Goal: Task Accomplishment & Management: Complete application form

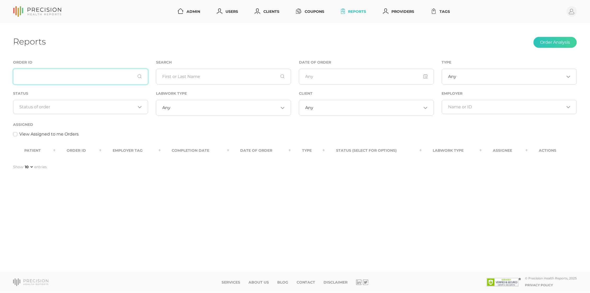
click at [121, 78] on input "text" at bounding box center [80, 77] width 135 height 16
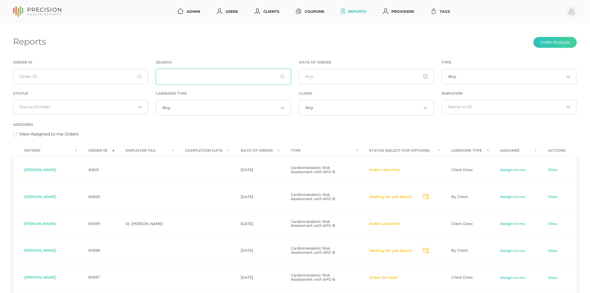
click at [205, 76] on input "text" at bounding box center [223, 77] width 135 height 16
paste input "[PERSON_NAME]"
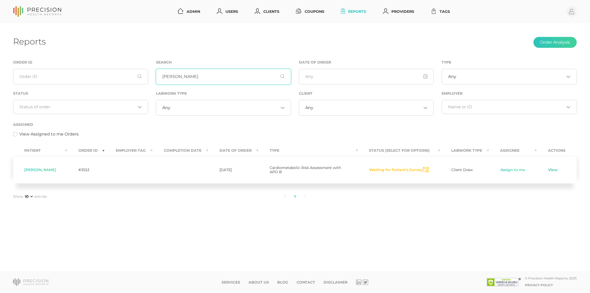
type input "[PERSON_NAME]"
click at [557, 168] on link "View" at bounding box center [554, 169] width 10 height 5
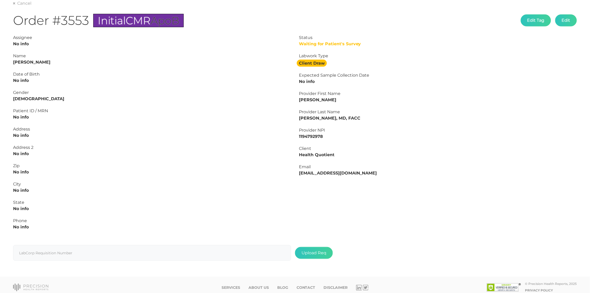
scroll to position [32, 0]
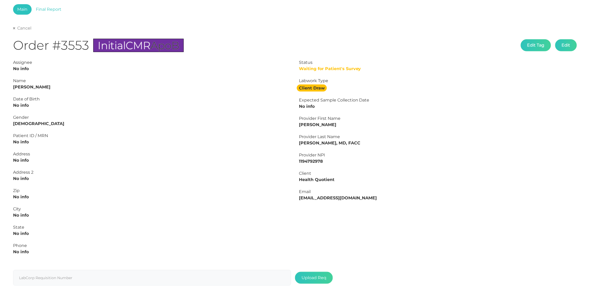
click at [23, 29] on link "Cancel" at bounding box center [22, 28] width 18 height 5
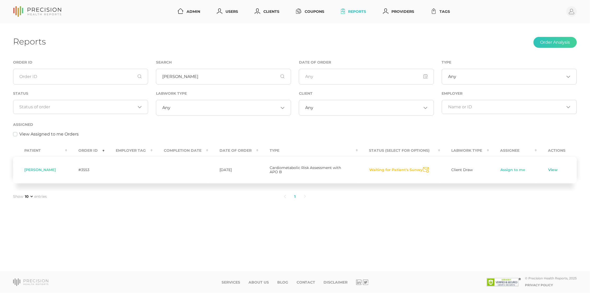
click at [555, 169] on link "View" at bounding box center [554, 169] width 10 height 5
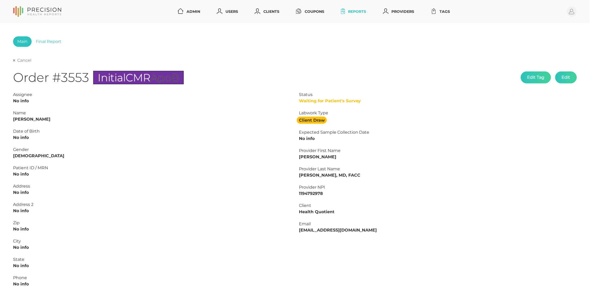
click at [23, 60] on link "Cancel" at bounding box center [22, 60] width 18 height 5
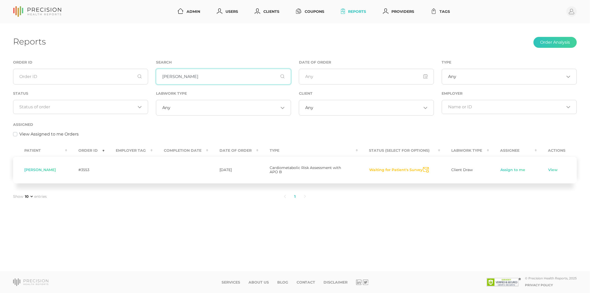
click at [192, 77] on input "[PERSON_NAME]" at bounding box center [223, 77] width 135 height 16
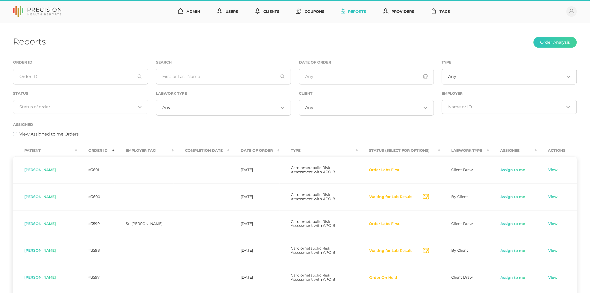
click at [320, 110] on div "Any Loading..." at bounding box center [366, 108] width 135 height 16
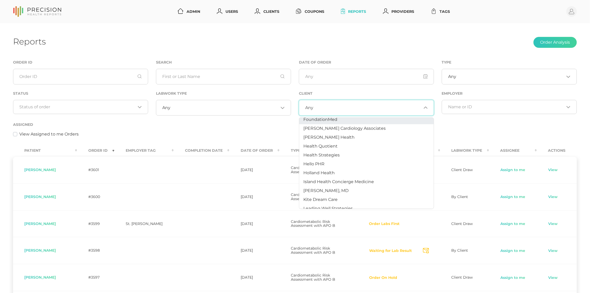
scroll to position [158, 0]
click at [327, 151] on span "Health Strategies" at bounding box center [322, 153] width 36 height 5
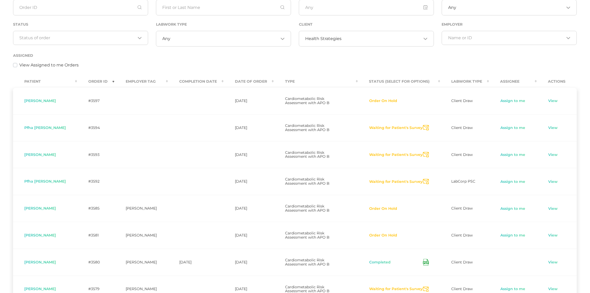
scroll to position [54, 0]
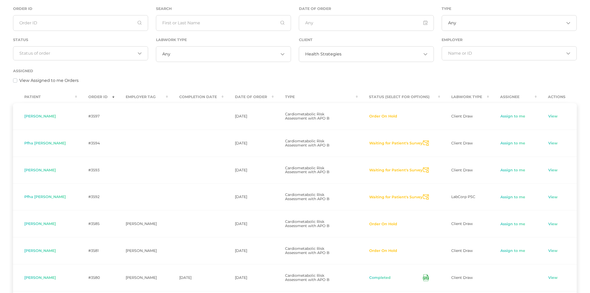
click at [339, 51] on div "Health Strategies Loading..." at bounding box center [366, 54] width 135 height 16
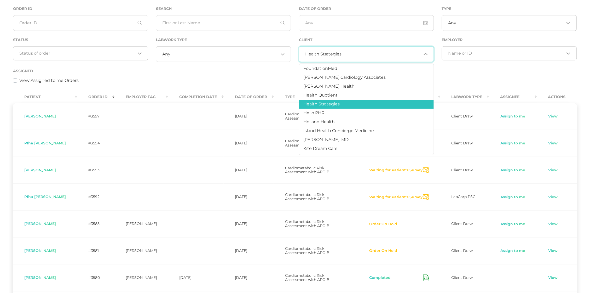
scroll to position [155, 0]
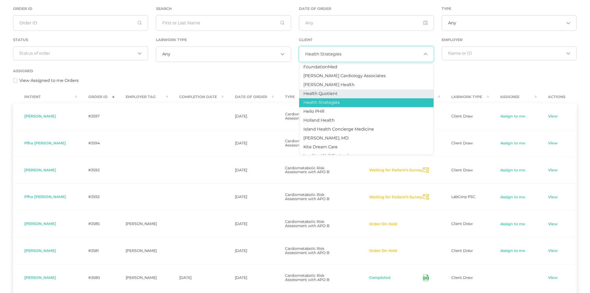
click at [332, 93] on span "Health Quotient" at bounding box center [321, 93] width 34 height 5
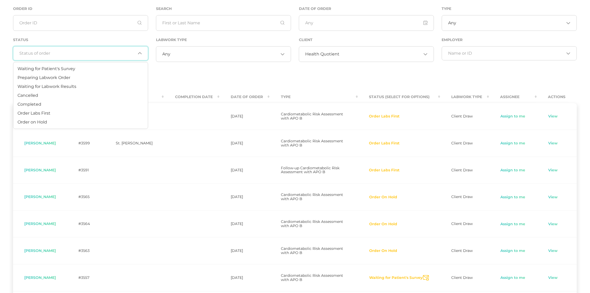
click at [39, 50] on div "Loading..." at bounding box center [80, 53] width 135 height 14
click at [44, 86] on span "Waiting for Labwork Results" at bounding box center [47, 86] width 59 height 5
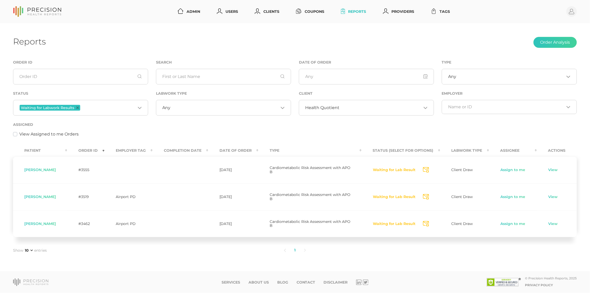
scroll to position [0, 0]
click at [506, 196] on link "Assign to me" at bounding box center [513, 196] width 25 height 5
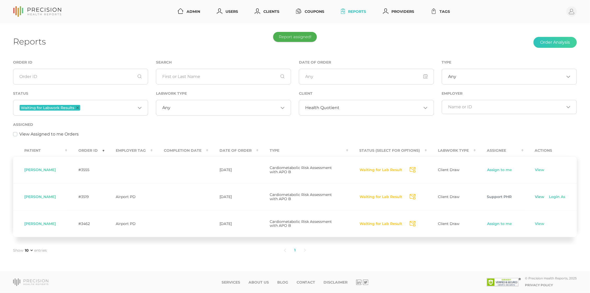
click at [537, 195] on link "View" at bounding box center [540, 196] width 10 height 5
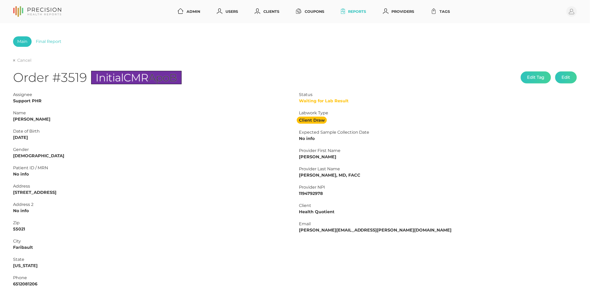
scroll to position [1, 0]
click at [55, 40] on link "Final Report" at bounding box center [49, 41] width 34 height 10
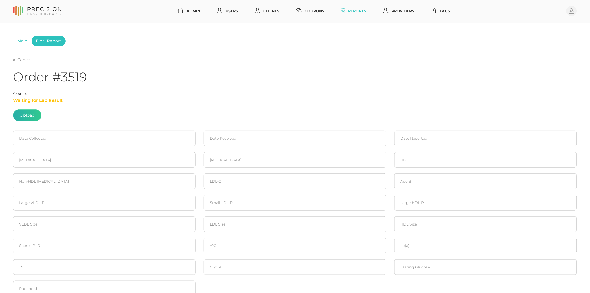
click at [30, 115] on label at bounding box center [27, 116] width 28 height 12
click at [35, 113] on input "file" at bounding box center [35, 113] width 0 height 0
type input "C:\fakepath\61c3cfaf-9d9c-4fcd-8e06-208b0763258c.pdf"
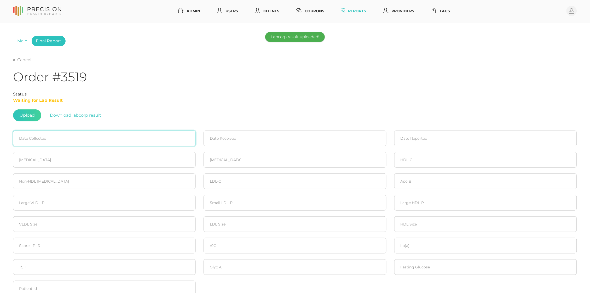
click at [48, 139] on input at bounding box center [104, 138] width 183 height 16
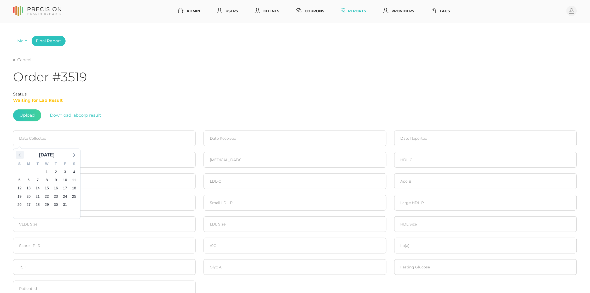
click at [21, 154] on icon at bounding box center [19, 154] width 7 height 7
drag, startPoint x: 47, startPoint y: 195, endPoint x: 109, endPoint y: 171, distance: 66.3
click at [47, 195] on span "24" at bounding box center [46, 196] width 7 height 7
type input "[DATE]"
click at [238, 140] on input at bounding box center [295, 138] width 183 height 16
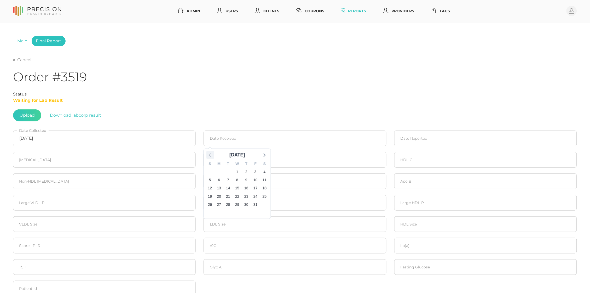
click at [212, 154] on icon at bounding box center [210, 154] width 7 height 7
click at [237, 194] on span "24" at bounding box center [237, 196] width 7 height 7
type input "[DATE]"
click at [463, 133] on input at bounding box center [486, 138] width 183 height 16
drag, startPoint x: 402, startPoint y: 154, endPoint x: 404, endPoint y: 156, distance: 3.0
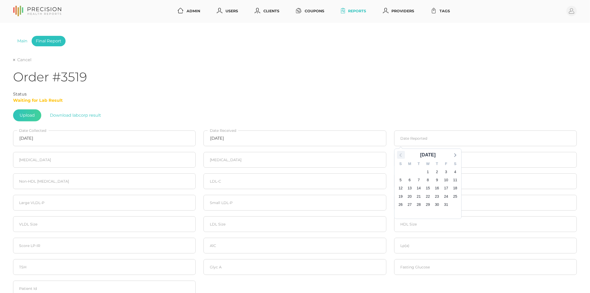
click at [402, 154] on icon at bounding box center [401, 154] width 7 height 7
click at [454, 196] on span "27" at bounding box center [455, 196] width 7 height 7
type input "[DATE]"
click at [93, 156] on input "number" at bounding box center [104, 160] width 183 height 16
type input "211"
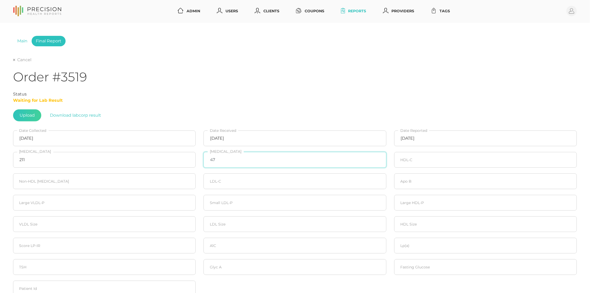
type input "47"
type input "91"
type input "120"
type input "111"
type input "100"
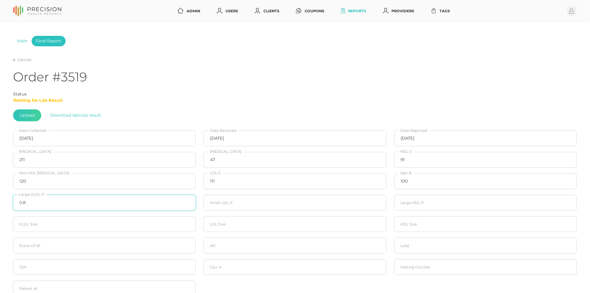
type input "0.8"
type input "90"
type input "14.3"
type input "46.4"
type input "21.4"
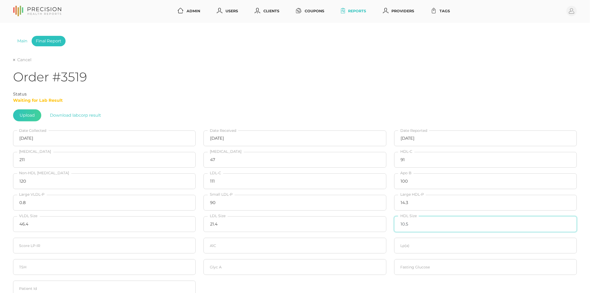
type input "10.5"
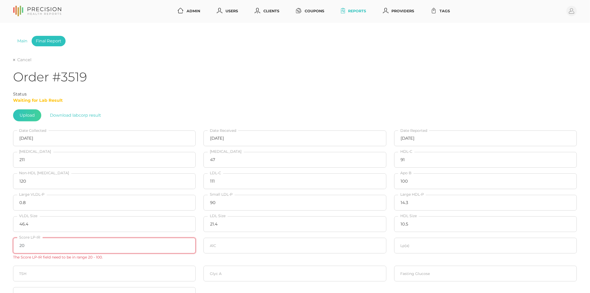
type input "20"
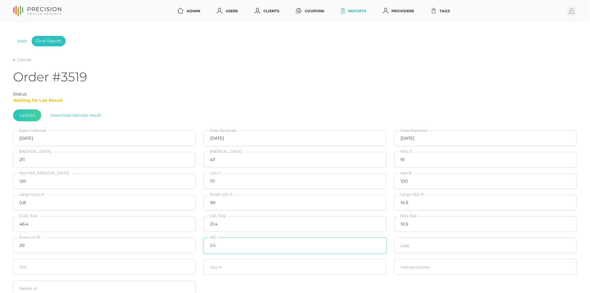
type input "5.5"
type input "25.1"
type input "326"
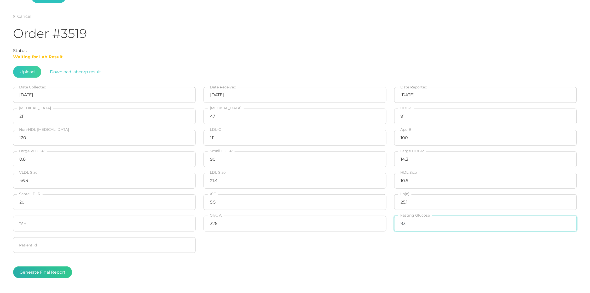
type input "93"
click at [47, 270] on button "Generate Final Report" at bounding box center [42, 272] width 59 height 12
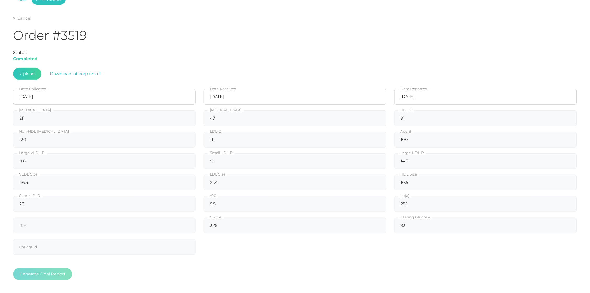
scroll to position [41, 0]
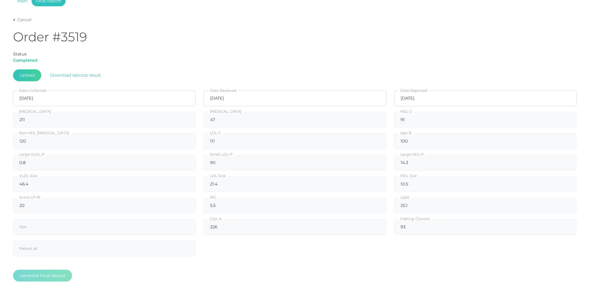
click at [21, 20] on link "Cancel" at bounding box center [22, 19] width 18 height 5
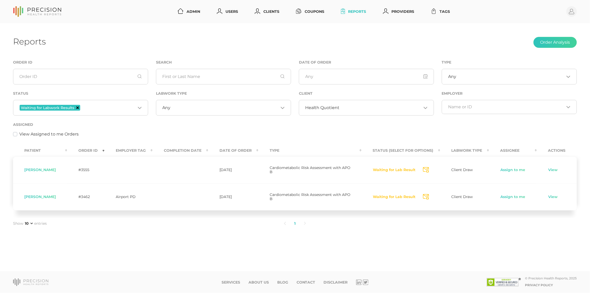
click at [77, 108] on icon "Deselect Waiting for Labwork Results" at bounding box center [77, 107] width 3 height 3
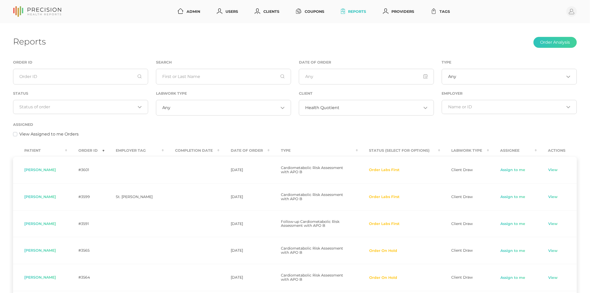
click at [93, 108] on input "Search for option" at bounding box center [78, 106] width 116 height 5
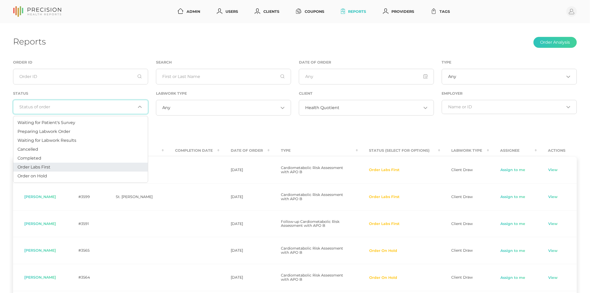
click at [81, 163] on li "Order Labs First" at bounding box center [80, 167] width 135 height 9
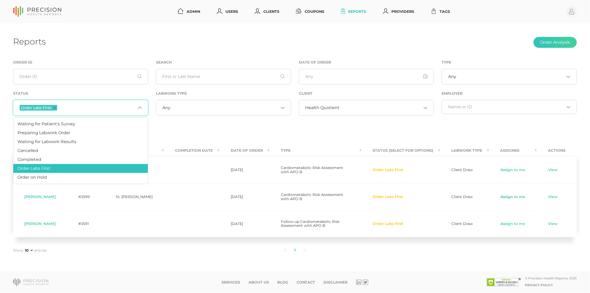
click at [510, 196] on link "Assign to me" at bounding box center [513, 196] width 25 height 5
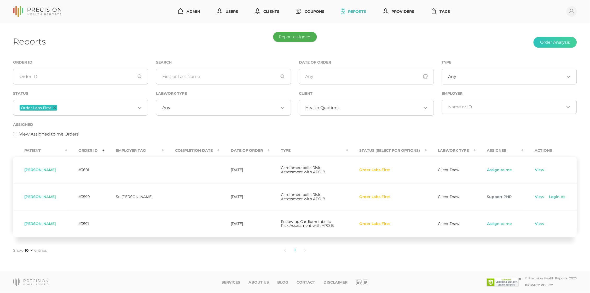
click at [506, 170] on link "Assign to me" at bounding box center [499, 169] width 25 height 5
click at [539, 196] on link "View" at bounding box center [540, 196] width 10 height 5
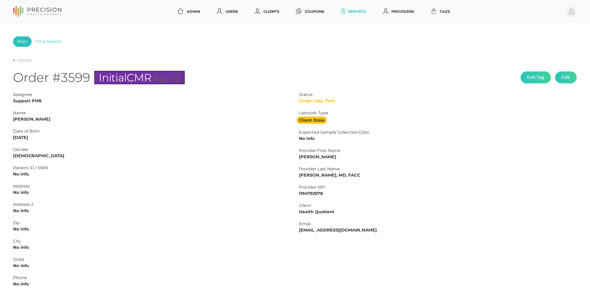
click at [48, 117] on strong "[PERSON_NAME]" at bounding box center [31, 119] width 37 height 5
drag, startPoint x: 48, startPoint y: 117, endPoint x: 44, endPoint y: 118, distance: 3.7
click at [47, 117] on strong "[PERSON_NAME]" at bounding box center [31, 119] width 37 height 5
click at [44, 118] on strong "[PERSON_NAME]" at bounding box center [31, 119] width 37 height 5
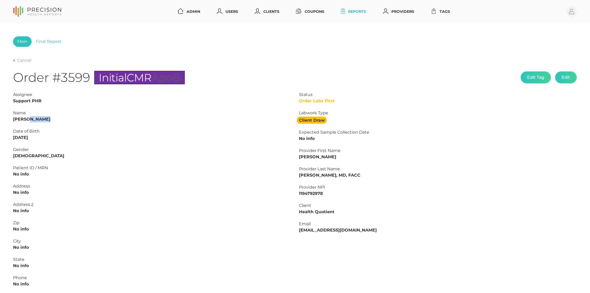
copy strong "[PERSON_NAME]"
click at [18, 118] on strong "[PERSON_NAME]" at bounding box center [31, 119] width 37 height 5
copy strong "[PERSON_NAME]"
click at [0, 136] on div "Main Final Report Cancel Order #3599 Initial CMR ApoB Edit Tag Edit Status Orde…" at bounding box center [295, 194] width 590 height 343
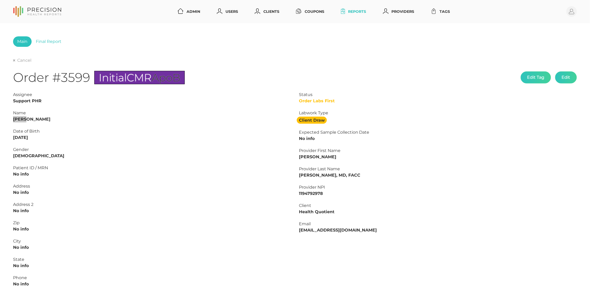
copy strong "[DATE]"
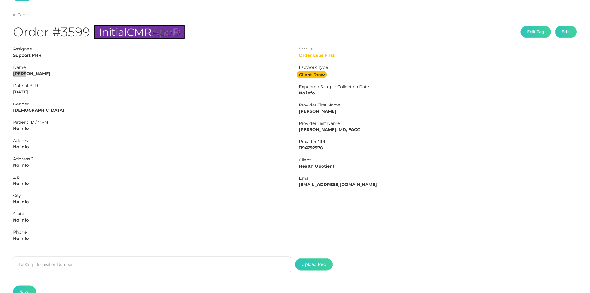
scroll to position [46, 0]
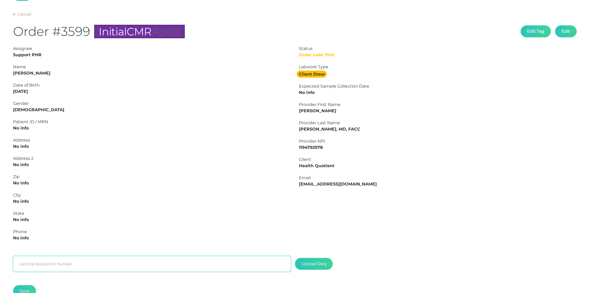
click at [210, 262] on input "text" at bounding box center [152, 264] width 278 height 16
paste input "L2507492898"
type input "L2507492898"
click at [321, 259] on label at bounding box center [313, 264] width 37 height 12
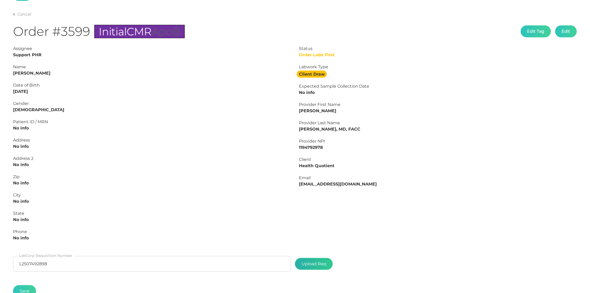
type input "C:\fakepath\a7a41258-62e0-4c92-98e3-9a10a35e1d4d.pdf"
click at [24, 286] on button "Save" at bounding box center [24, 291] width 23 height 12
click at [17, 17] on div "Cancel Order #3599 Initial CMR ApoB Edit Tag Edit Status Order On Hold Labwork …" at bounding box center [295, 142] width 564 height 263
click at [17, 16] on link "Cancel" at bounding box center [22, 14] width 18 height 5
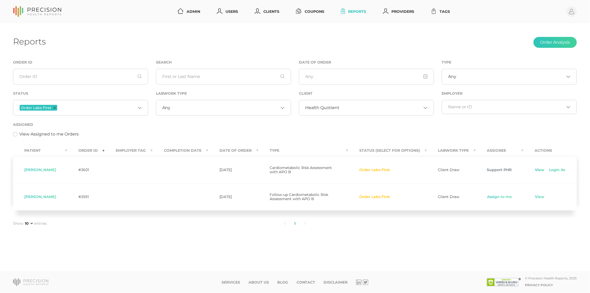
click at [540, 169] on link "View" at bounding box center [540, 169] width 10 height 5
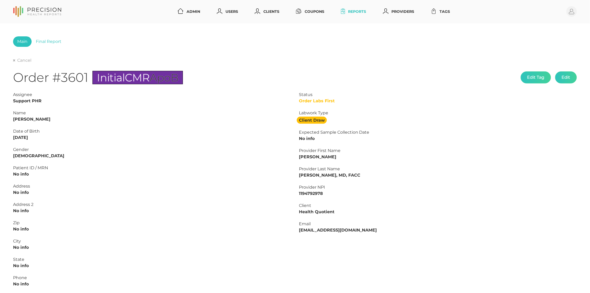
click at [39, 117] on strong "[PERSON_NAME]" at bounding box center [31, 119] width 37 height 5
copy strong "[PERSON_NAME]"
click at [36, 119] on strong "[PERSON_NAME]" at bounding box center [31, 119] width 37 height 5
click at [30, 118] on strong "[PERSON_NAME]" at bounding box center [31, 119] width 37 height 5
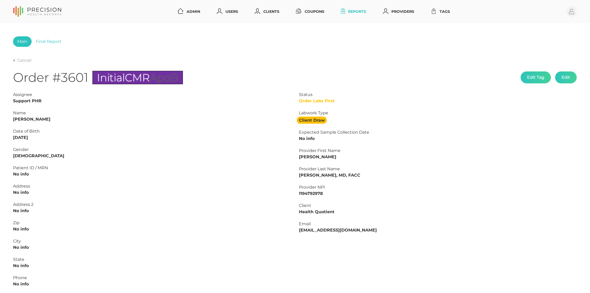
click at [14, 118] on strong "[PERSON_NAME]" at bounding box center [31, 119] width 37 height 5
copy strong "[PERSON_NAME]"
drag, startPoint x: 27, startPoint y: 64, endPoint x: 15, endPoint y: 61, distance: 11.7
click at [23, 64] on div "Cancel Order #3601 Initial CMR ApoB Edit Tag Edit Status Order Labs First Labwo…" at bounding box center [295, 205] width 564 height 296
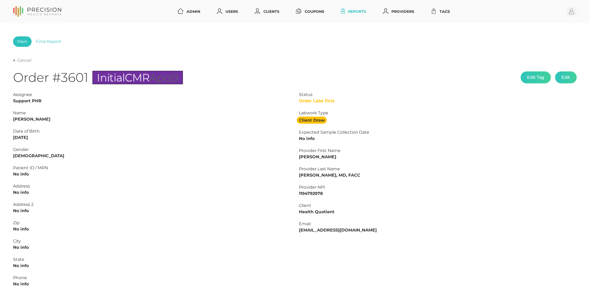
click at [15, 61] on link "Cancel" at bounding box center [22, 60] width 18 height 5
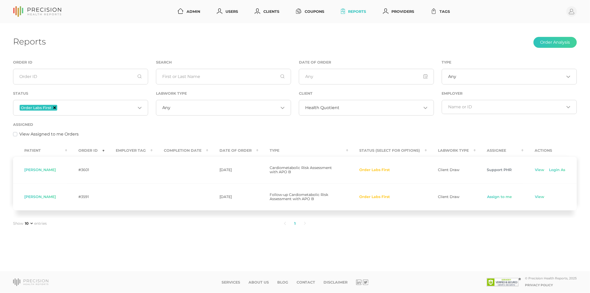
click at [54, 108] on icon "Deselect Order Labs First" at bounding box center [54, 107] width 3 height 3
click at [192, 79] on input "text" at bounding box center [223, 77] width 135 height 16
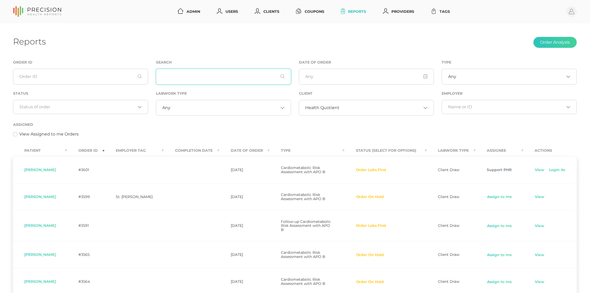
paste input "[PERSON_NAME]"
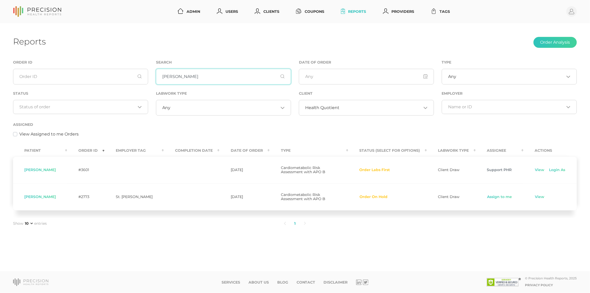
type input "[PERSON_NAME]"
click at [367, 196] on button "Order On Hold" at bounding box center [374, 196] width 29 height 5
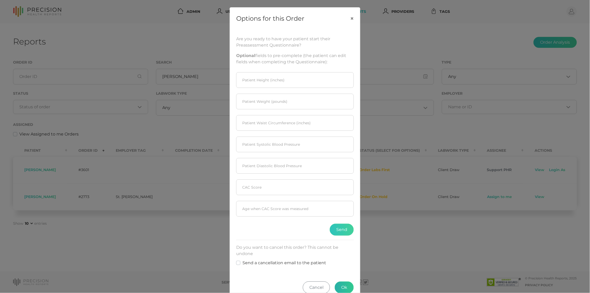
click at [341, 285] on button "Ok" at bounding box center [344, 287] width 19 height 12
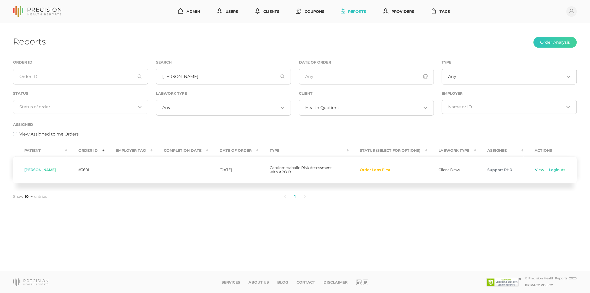
click at [541, 170] on link "View" at bounding box center [540, 169] width 10 height 5
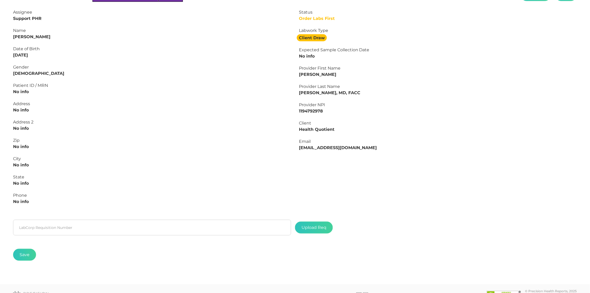
scroll to position [84, 0]
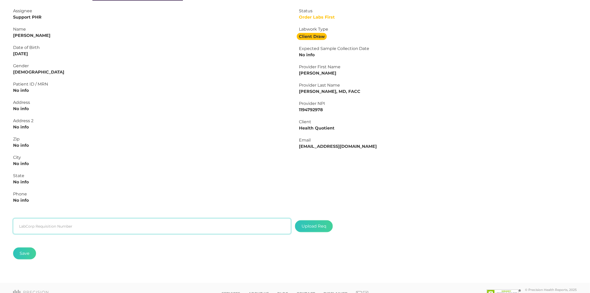
click at [117, 223] on input "text" at bounding box center [152, 226] width 278 height 16
paste input "L2409075999"
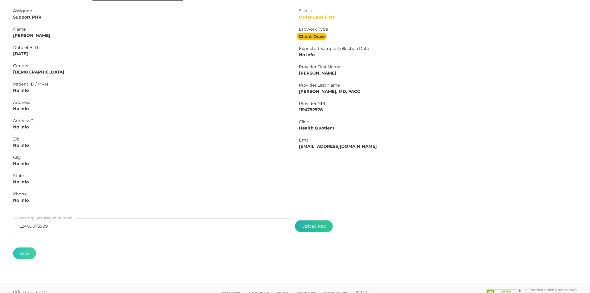
click at [311, 224] on label at bounding box center [313, 226] width 37 height 12
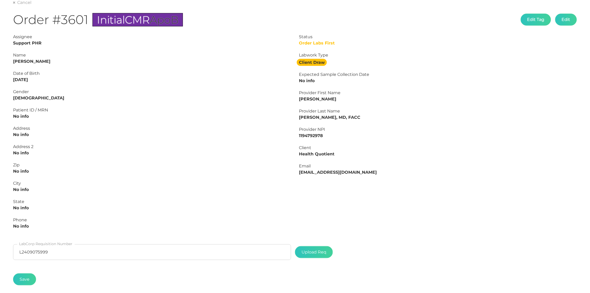
scroll to position [56, 0]
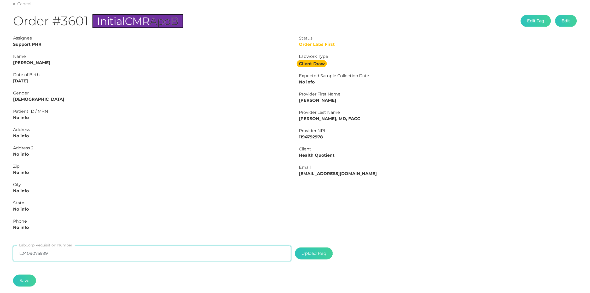
click at [135, 246] on input "L2409075999" at bounding box center [152, 254] width 278 height 16
paste input "507493058"
type input "L2507493058"
click at [311, 248] on label at bounding box center [313, 254] width 37 height 12
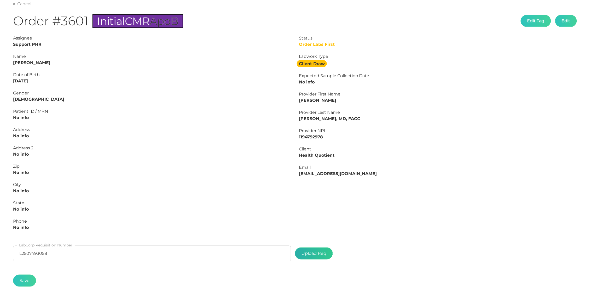
type input "C:\fakepath\902d9321-a2e2-420a-9171-54f51cb133f7.pdf"
click at [24, 278] on button "Save" at bounding box center [24, 281] width 23 height 12
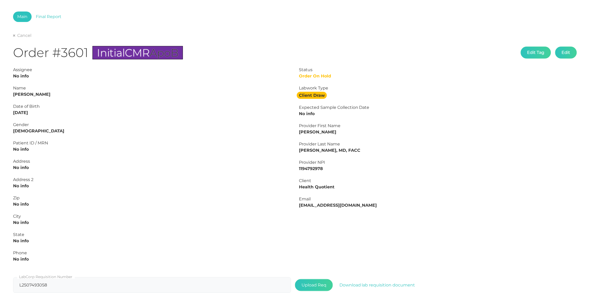
scroll to position [22, 0]
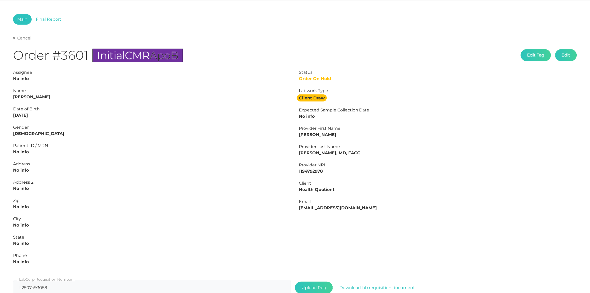
click at [17, 36] on link "Cancel" at bounding box center [22, 38] width 18 height 5
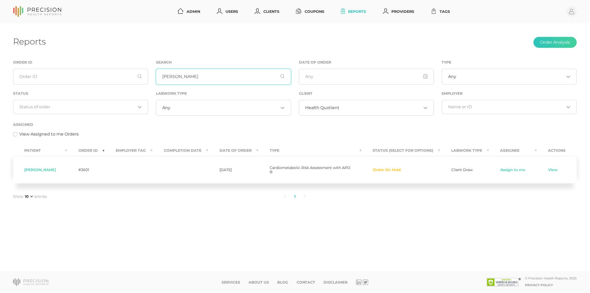
click at [191, 75] on input "[PERSON_NAME]" at bounding box center [223, 77] width 135 height 16
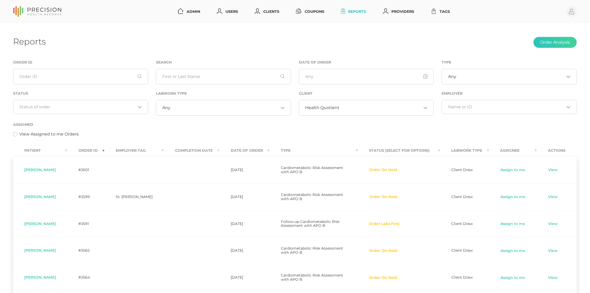
click at [51, 106] on input "Search for option" at bounding box center [78, 106] width 116 height 5
click at [174, 127] on div "Assigned View Assigned to me Orders" at bounding box center [295, 129] width 564 height 16
click at [400, 109] on input "Search for option" at bounding box center [381, 107] width 82 height 5
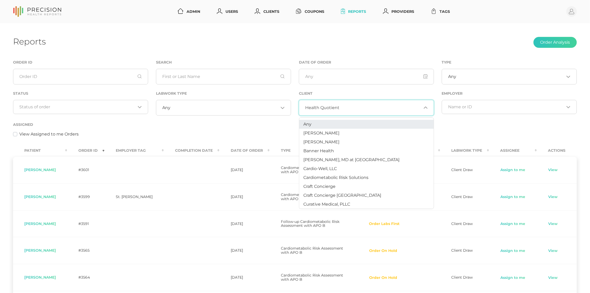
click at [317, 126] on li "Any" at bounding box center [366, 124] width 135 height 9
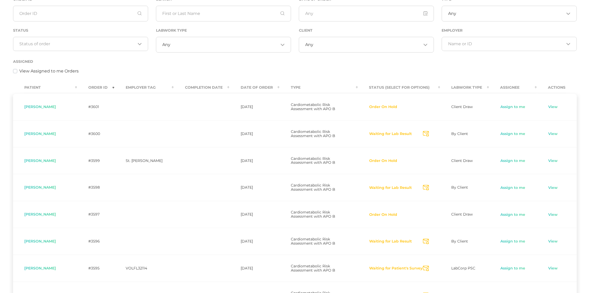
scroll to position [53, 0]
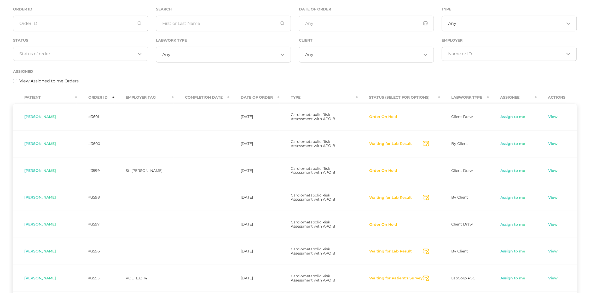
click at [95, 54] on input "Search for option" at bounding box center [78, 53] width 116 height 5
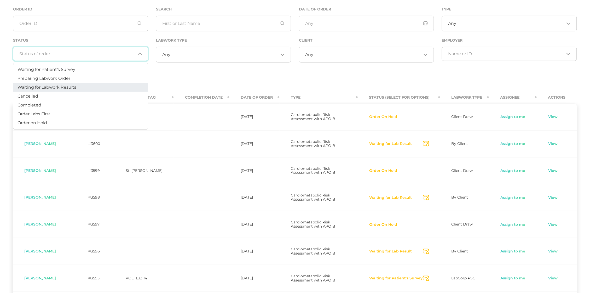
click at [78, 85] on li "Waiting for Labwork Results" at bounding box center [80, 87] width 135 height 9
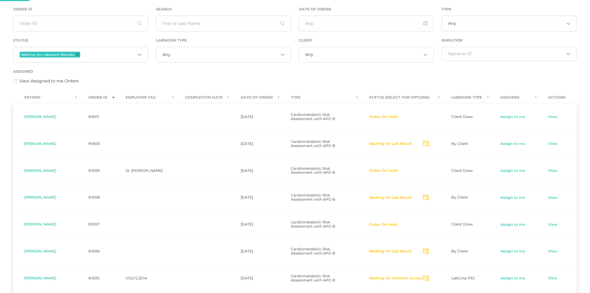
click at [200, 47] on div "Any Loading..." at bounding box center [223, 55] width 135 height 16
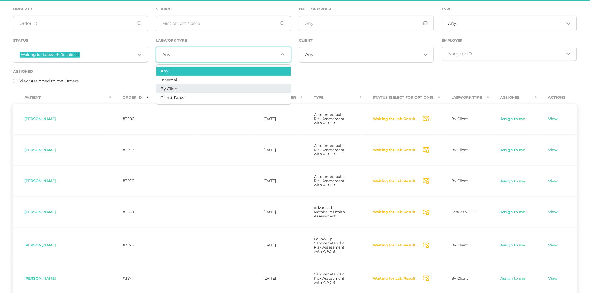
click at [191, 86] on li "By Client" at bounding box center [223, 88] width 135 height 9
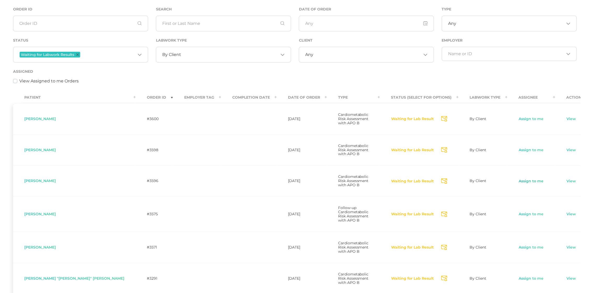
click at [519, 179] on link "Assign to me" at bounding box center [531, 181] width 25 height 5
click at [567, 179] on link "View" at bounding box center [572, 181] width 10 height 5
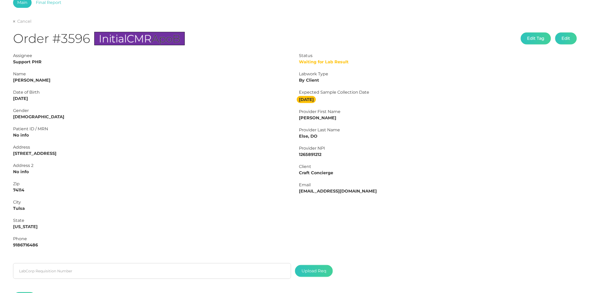
scroll to position [39, 0]
click at [47, 2] on link "Final Report" at bounding box center [49, 2] width 34 height 10
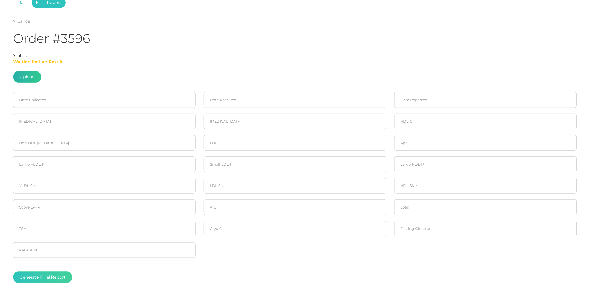
click at [26, 71] on label at bounding box center [27, 77] width 28 height 12
click at [35, 113] on input "file" at bounding box center [35, 113] width 0 height 0
type input "C:\fakepath\[PERSON_NAME].pdf"
click at [24, 100] on input at bounding box center [104, 100] width 183 height 16
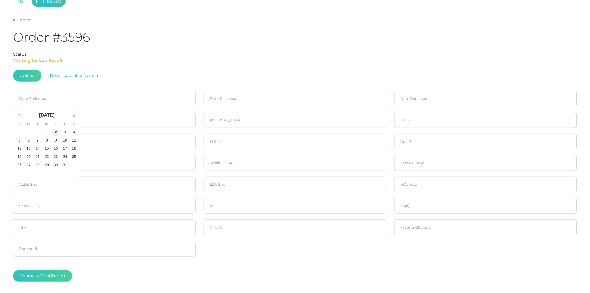
click at [55, 130] on span "2" at bounding box center [55, 131] width 7 height 7
type input "[DATE]"
click at [236, 94] on input at bounding box center [295, 99] width 183 height 16
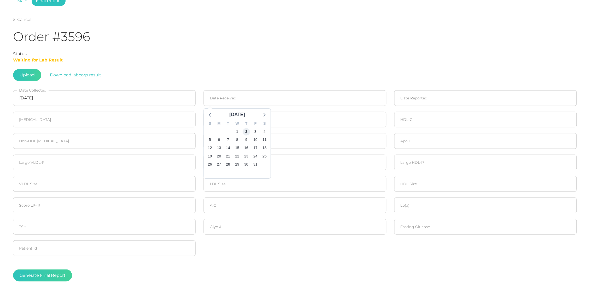
click at [248, 129] on span "2" at bounding box center [246, 131] width 7 height 7
type input "[DATE]"
click at [419, 100] on input at bounding box center [486, 98] width 183 height 16
click at [437, 136] on span "9" at bounding box center [437, 139] width 7 height 7
type input "[DATE]"
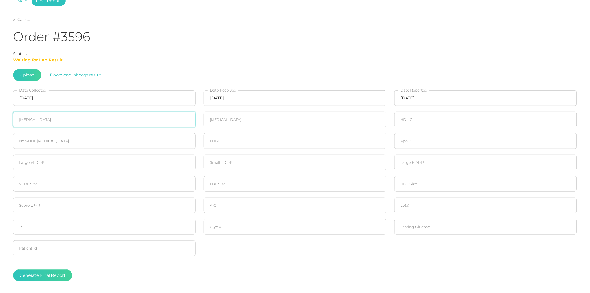
click at [122, 119] on input "number" at bounding box center [104, 120] width 183 height 16
type input "136"
type input "67"
type input "59"
click at [36, 140] on input "number" at bounding box center [104, 141] width 183 height 16
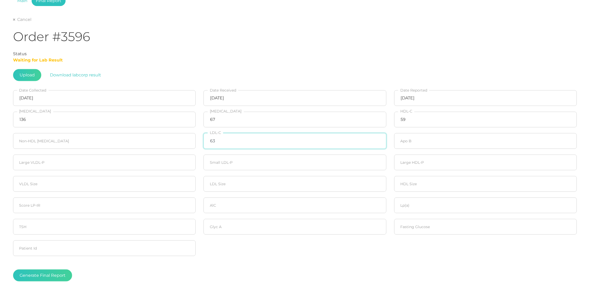
type input "63"
type input "77"
type input "60"
type input "20"
type input "90"
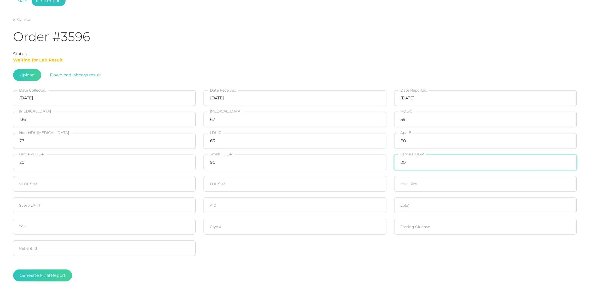
type input "20"
type input "21.2"
type input "20"
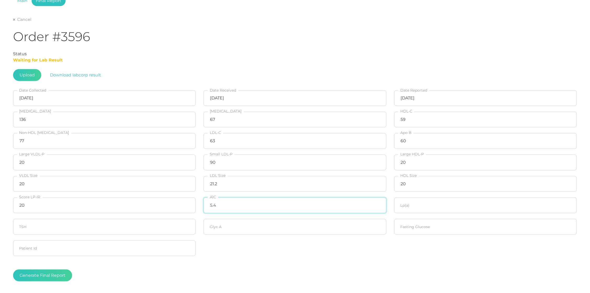
type input "5.4"
type input "32.8"
type input "523"
type input "87"
click at [36, 273] on button "Generate Final Report" at bounding box center [42, 275] width 59 height 12
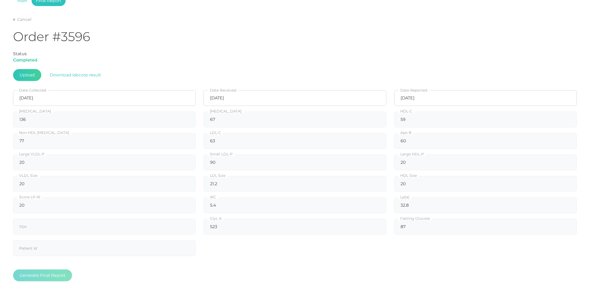
scroll to position [18, 0]
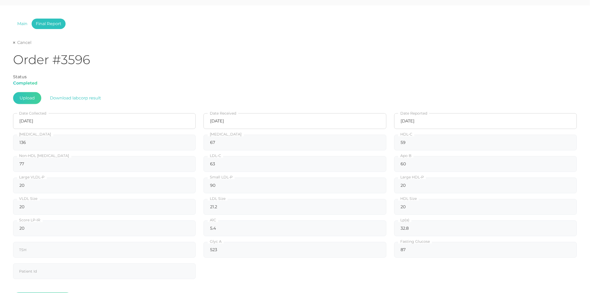
click at [20, 42] on link "Cancel" at bounding box center [22, 42] width 18 height 5
